Goal: Information Seeking & Learning: Find specific fact

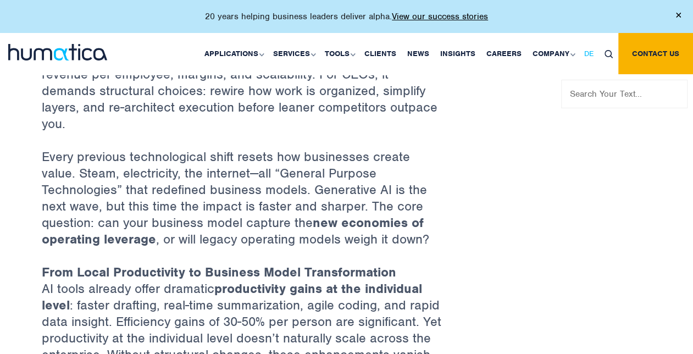
drag, startPoint x: 591, startPoint y: 96, endPoint x: 587, endPoint y: 60, distance: 36.4
click at [591, 96] on input "text" at bounding box center [625, 94] width 126 height 29
type input "CEO"
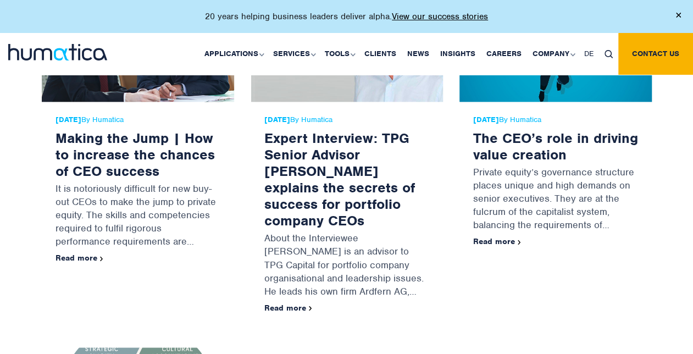
scroll to position [770, 0]
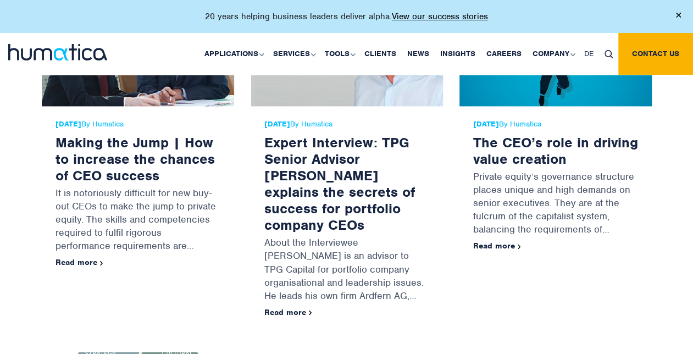
click at [612, 50] on img at bounding box center [609, 54] width 8 height 8
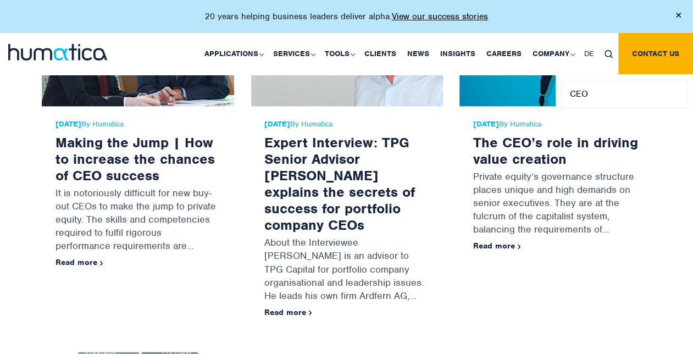
click at [610, 92] on input "CEO" at bounding box center [625, 94] width 126 height 29
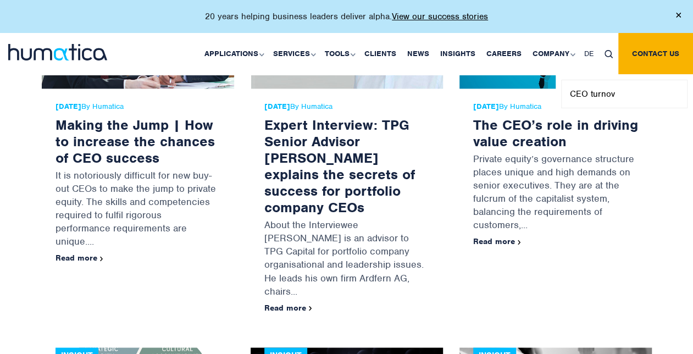
scroll to position [6570, 0]
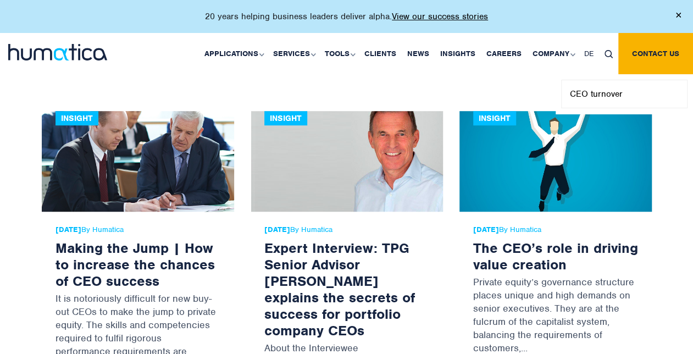
type input "CEO turnover"
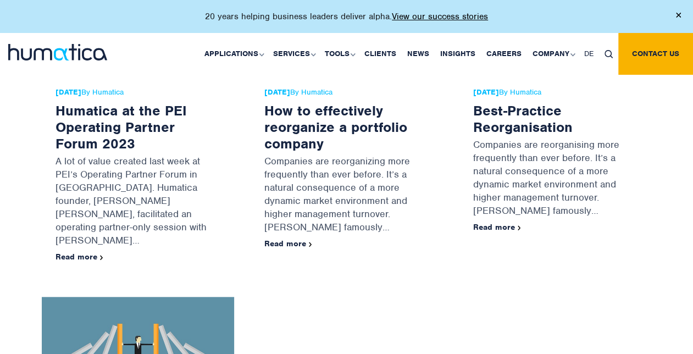
scroll to position [385, 0]
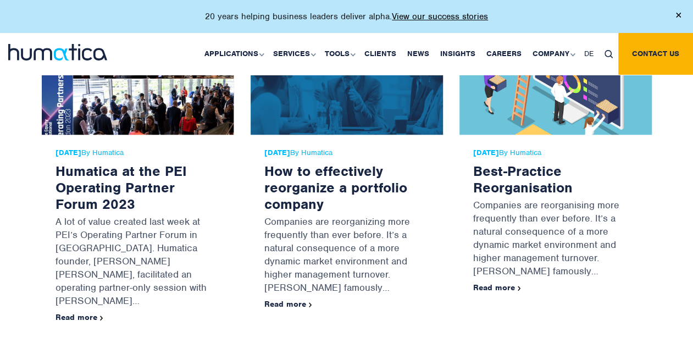
scroll to position [385, 0]
click at [36, 55] on img at bounding box center [57, 52] width 99 height 16
